Goal: Task Accomplishment & Management: Manage account settings

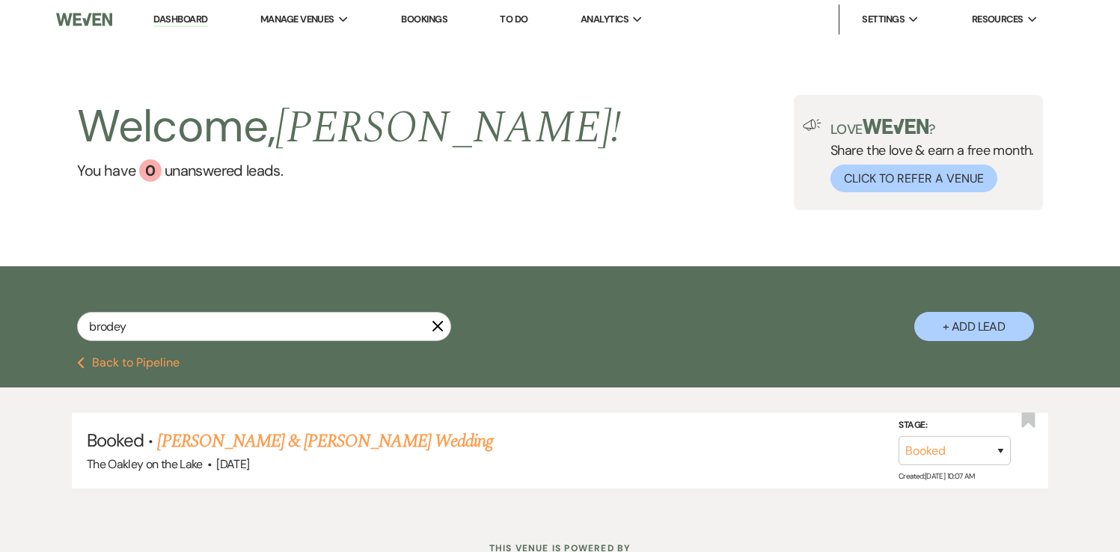
click at [194, 13] on link "Dashboard" at bounding box center [180, 20] width 54 height 14
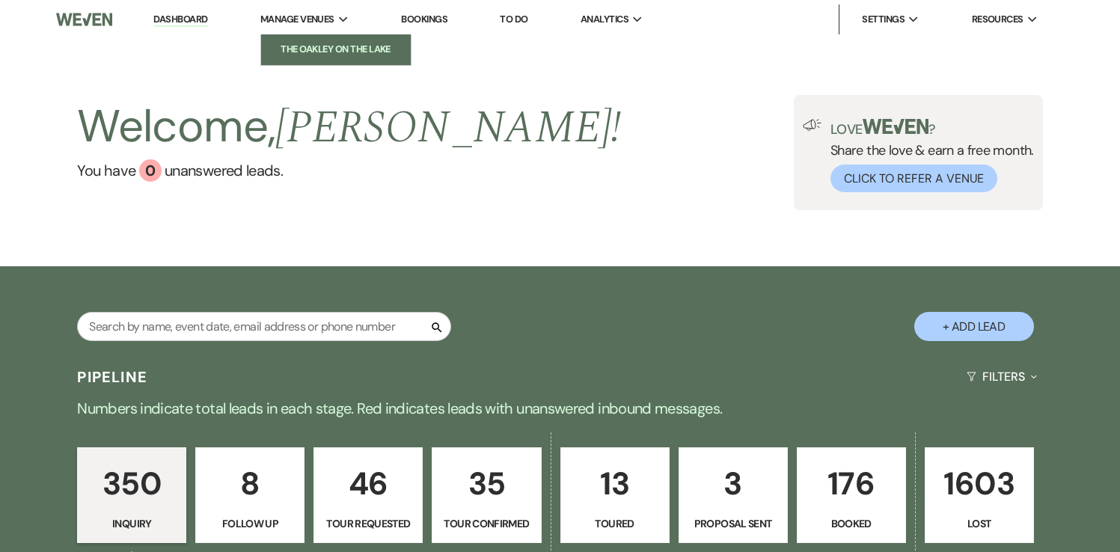
click at [306, 43] on li "The Oakley on the Lake" at bounding box center [336, 49] width 135 height 15
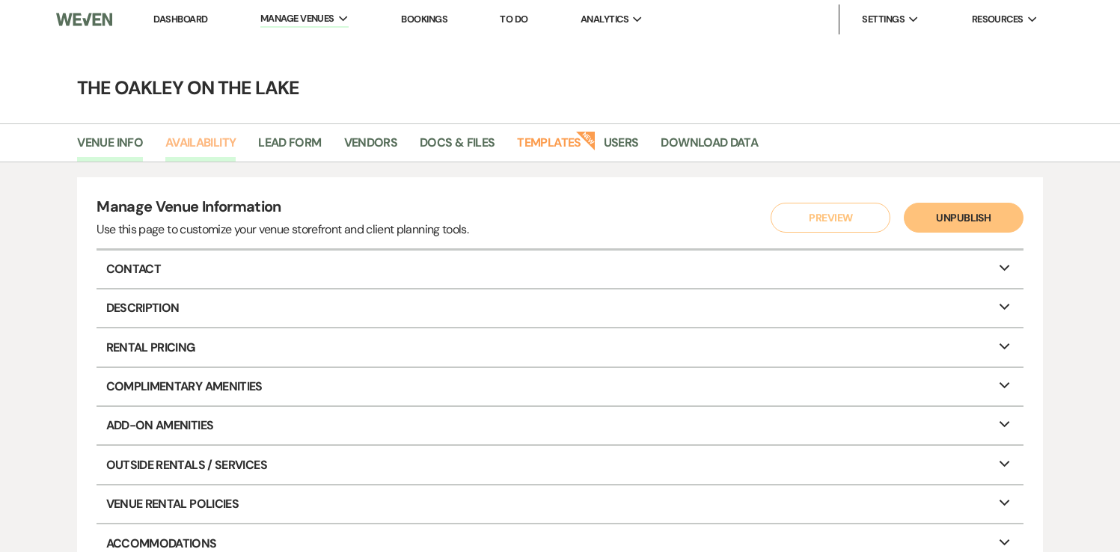
click at [201, 140] on link "Availability" at bounding box center [200, 147] width 70 height 28
select select "2"
select select "2026"
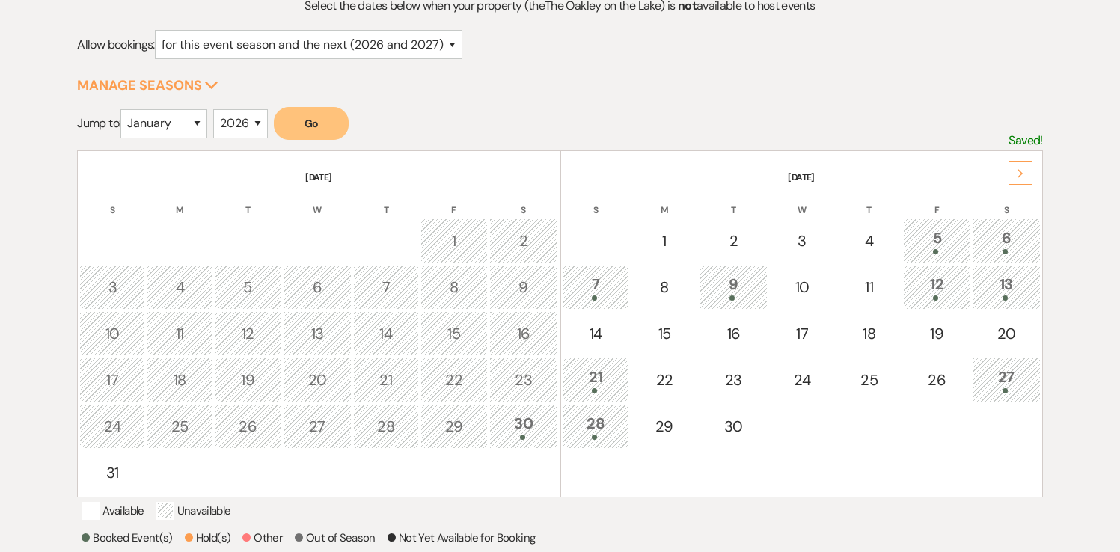
scroll to position [187, 0]
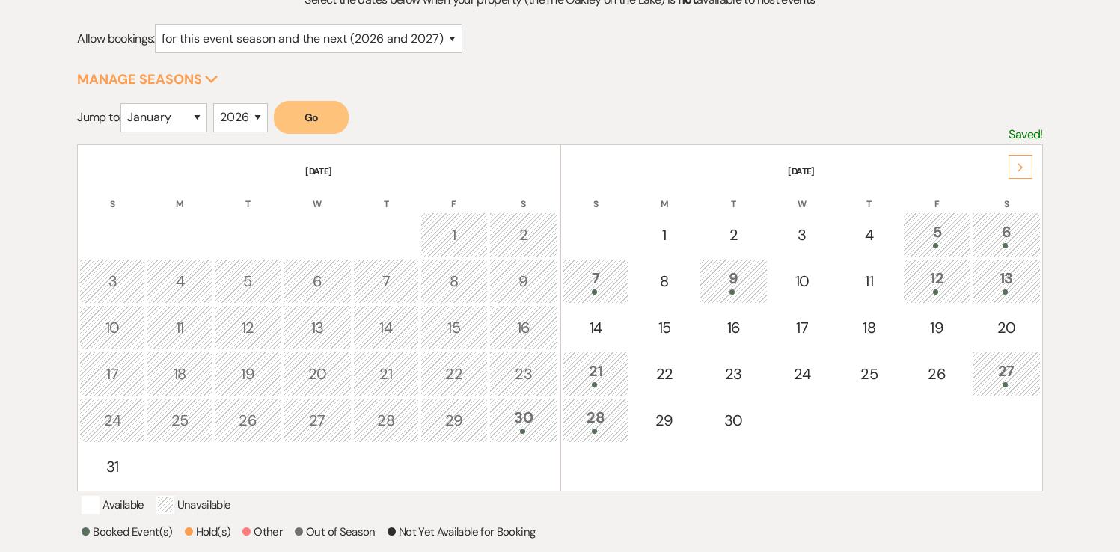
click at [993, 376] on div "27" at bounding box center [1006, 374] width 52 height 28
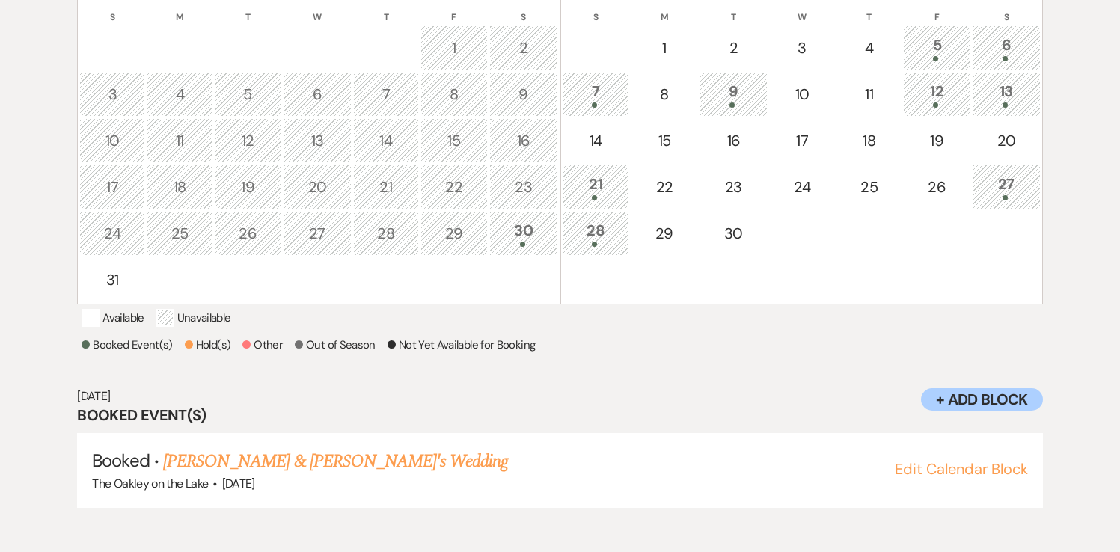
scroll to position [378, 0]
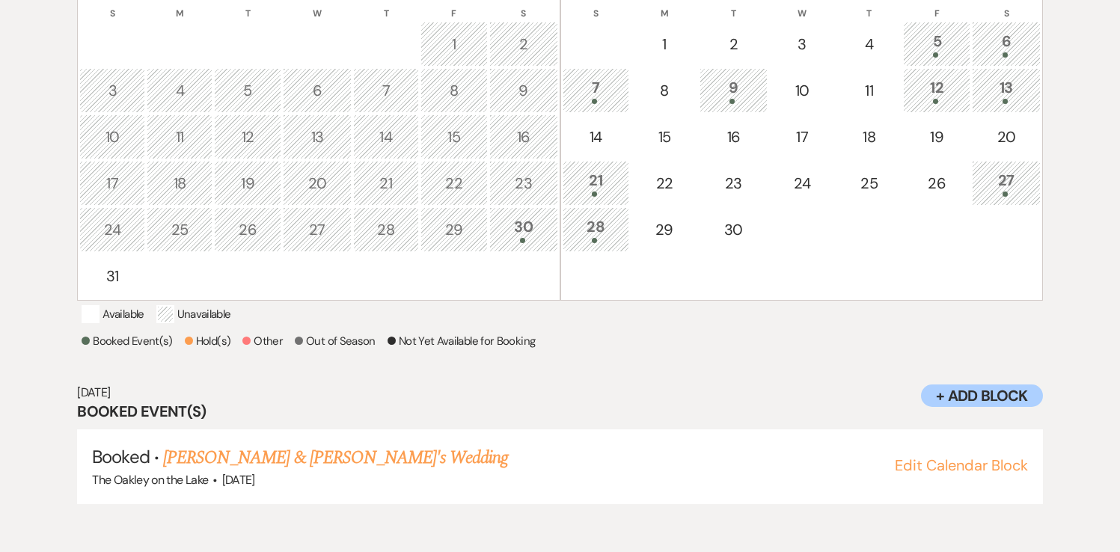
click at [602, 225] on div "28" at bounding box center [596, 230] width 51 height 28
click at [1011, 41] on div "6" at bounding box center [1006, 44] width 52 height 28
click at [588, 92] on div "7" at bounding box center [596, 90] width 51 height 28
click at [733, 86] on div "9" at bounding box center [734, 90] width 52 height 28
click at [917, 95] on div "12" at bounding box center [936, 90] width 51 height 28
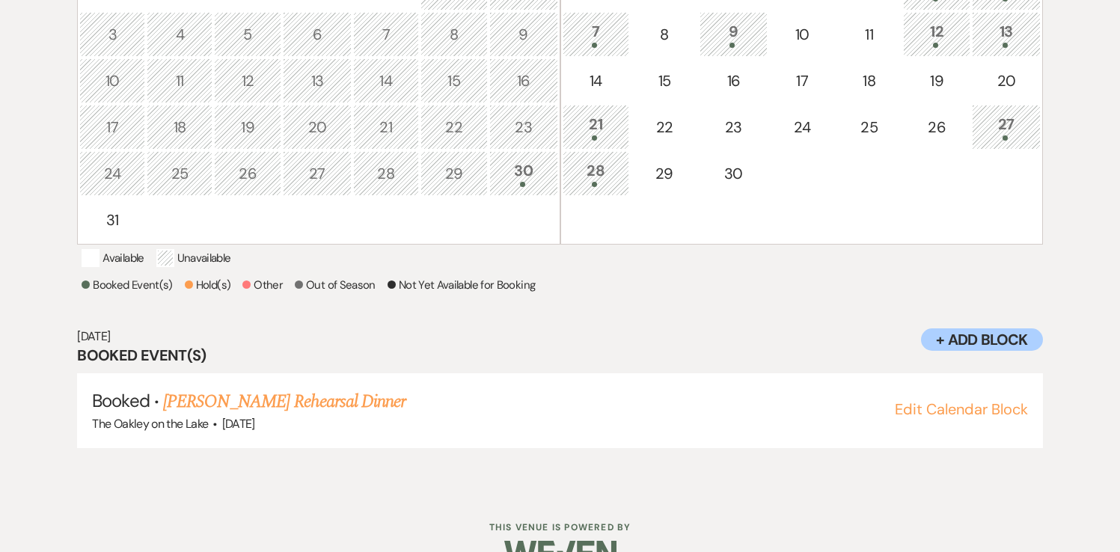
scroll to position [435, 0]
click at [233, 415] on link "[PERSON_NAME] Rehearsal Dinner" at bounding box center [284, 401] width 242 height 27
